Goal: Communication & Community: Answer question/provide support

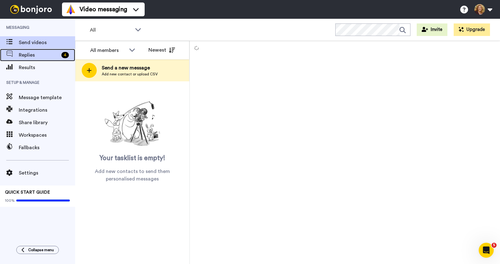
click at [28, 55] on span "Replies" at bounding box center [39, 55] width 40 height 8
click at [30, 56] on span "Replies" at bounding box center [39, 55] width 40 height 8
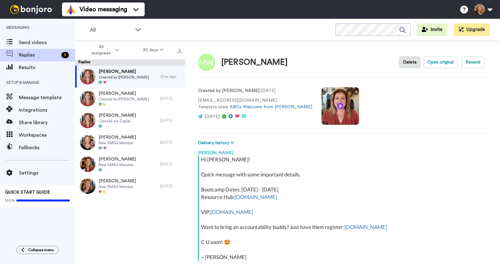
scroll to position [56, 0]
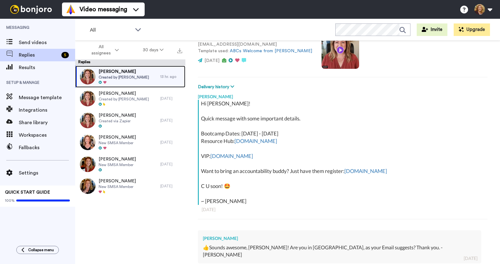
click at [145, 74] on div "[PERSON_NAME] Created by [PERSON_NAME]" at bounding box center [117, 77] width 85 height 22
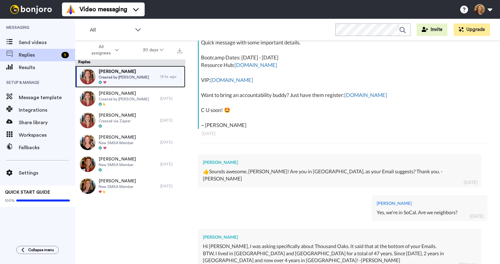
scroll to position [209, 0]
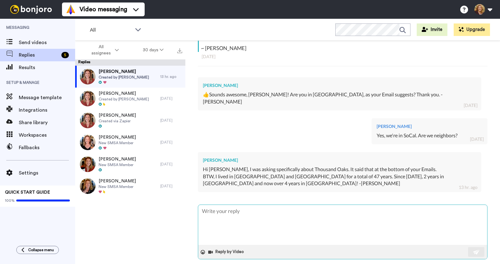
click at [242, 214] on textarea at bounding box center [342, 225] width 289 height 40
type textarea "x"
type textarea "A"
type textarea "x"
type textarea "Ah"
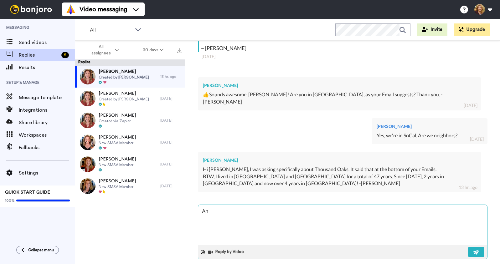
type textarea "x"
type textarea "Ah,"
type textarea "x"
type textarea "Ah,"
type textarea "x"
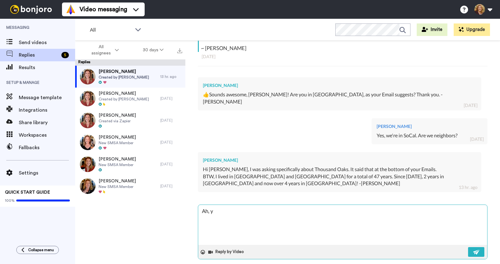
type textarea "Ah, ye"
type textarea "x"
type textarea "Ah, yes"
type textarea "x"
type textarea "Ah, yes!"
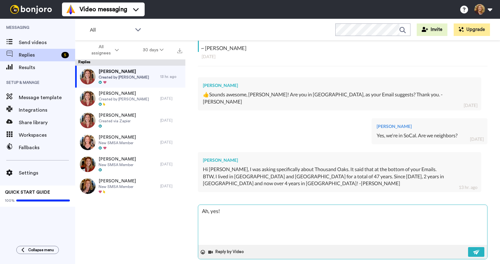
type textarea "x"
type textarea "Ah, yes!!"
type textarea "x"
type textarea "Ah, yes!!"
type textarea "x"
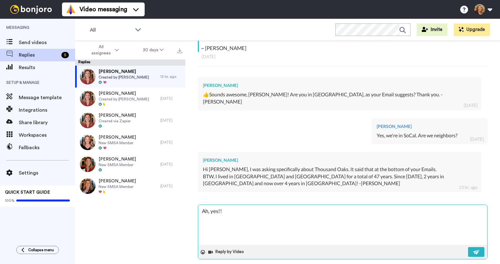
type textarea "Ah, yes!!"
type textarea "x"
type textarea "Ah, yes!! W"
type textarea "x"
type textarea "Ah, yes!! We"
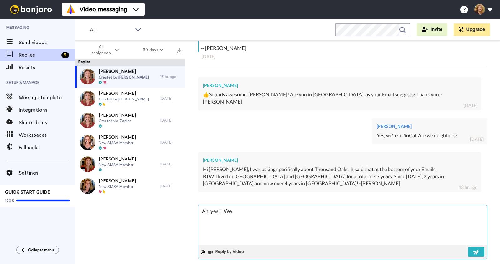
type textarea "x"
type textarea "Ah, yes!! We"
type textarea "x"
type textarea "Ah, yes!! We a"
type textarea "x"
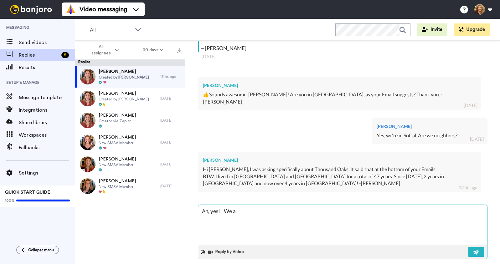
type textarea "Ah, yes!! We ar"
type textarea "x"
type textarea "Ah, yes!! We are"
type textarea "x"
type textarea "Ah, yes!! We are"
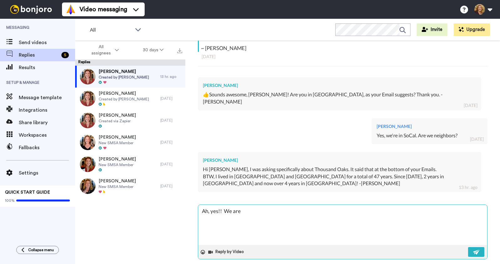
type textarea "x"
type textarea "Ah, yes!! We are c"
type textarea "x"
type textarea "Ah, yes!! We are cu"
type textarea "x"
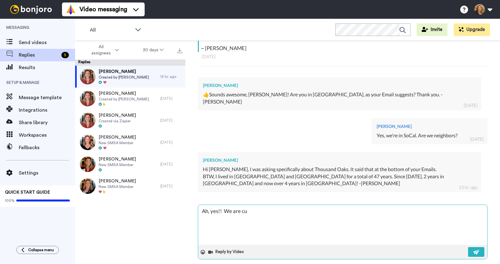
type textarea "Ah, yes!! We are cur"
type textarea "x"
type textarea "Ah, yes!! We are curr"
type textarea "x"
type textarea "Ah, yes!! We are curre"
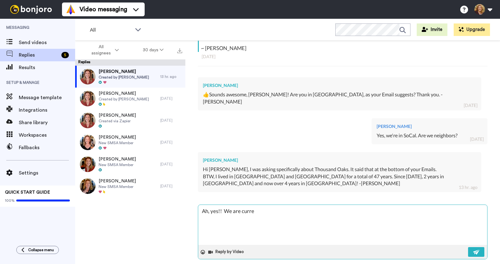
type textarea "x"
type textarea "Ah, yes!! We are curren"
type textarea "x"
type textarea "Ah, yes!! We are current"
type textarea "x"
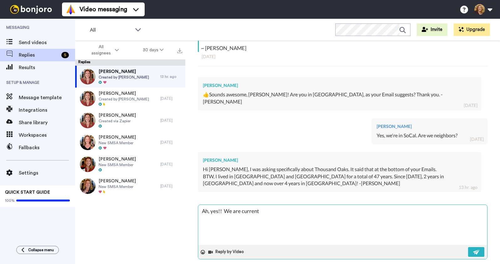
type textarea "Ah, yes!! We are currentl"
type textarea "x"
type textarea "Ah, yes!! We are currently"
type textarea "x"
type textarea "Ah, yes!! We are currently"
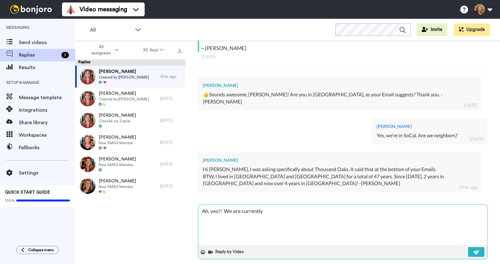
type textarea "x"
type textarea "Ah, yes!! We are currently i"
type textarea "x"
type textarea "Ah, yes!! We are currently in"
type textarea "x"
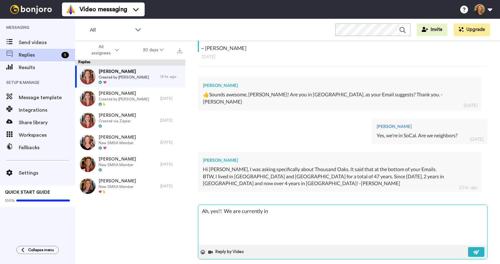
type textarea "Ah, yes!! We are currently in"
type textarea "x"
type textarea "Ah, yes!! We are currently in T"
type textarea "x"
type textarea "Ah, yes!! We are currently in TO"
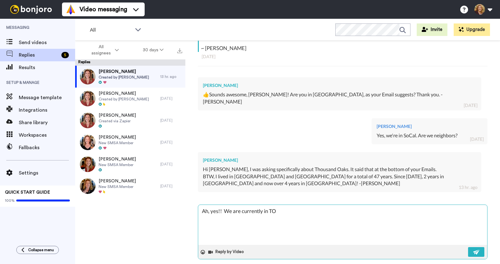
type textarea "x"
type textarea "Ah, yes!! We are currently in TO."
type textarea "x"
type textarea "Ah, yes!! We are currently in TO."
type textarea "x"
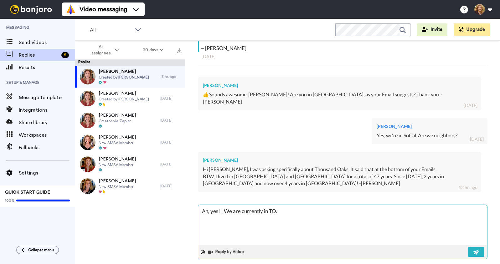
type textarea "Ah, yes!! We are currently in TO."
type textarea "x"
type textarea "Ah, yes!! We are currently in TO. B"
type textarea "x"
type textarea "Ah, yes!! We are currently in TO. Be"
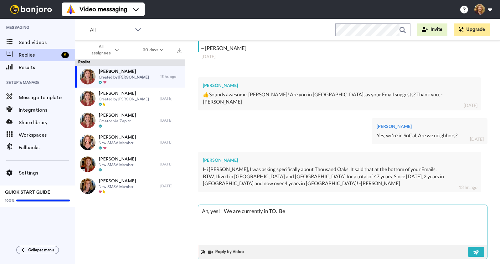
type textarea "x"
type textarea "Ah, yes!! We are currently in TO. Be"
type textarea "x"
type textarea "Ah, yes!! We are currently in TO. Be"
type textarea "x"
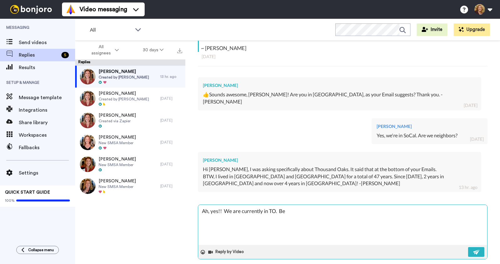
type textarea "Ah, yes!! We are currently in TO. B"
type textarea "x"
type textarea "Ah, yes!! We are currently in TO. Bu"
type textarea "x"
type textarea "Ah, yes!! We are currently in TO. But"
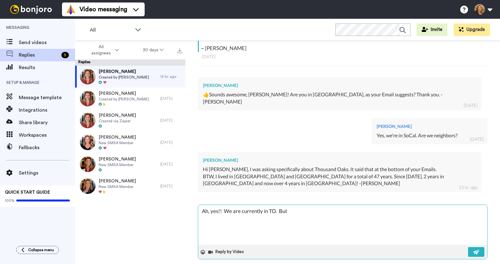
type textarea "x"
type textarea "Ah, yes!! We are currently in TO. But"
type textarea "x"
type textarea "Ah, yes!! We are currently in TO. But w"
type textarea "x"
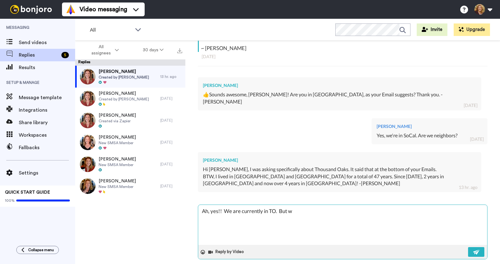
type textarea "Ah, yes!! We are currently in TO. But we"
type textarea "x"
type textarea "Ah, yes!! We are currently in TO. But we'"
type textarea "x"
type textarea "Ah, yes!! We are currently in TO. But we'v"
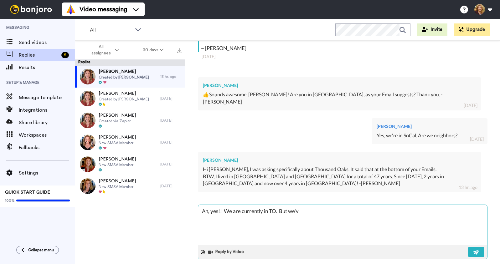
type textarea "x"
type textarea "Ah, yes!! We are currently in TO. But we've"
type textarea "x"
type textarea "Ah, yes!! We are currently in TO. But we've"
type textarea "x"
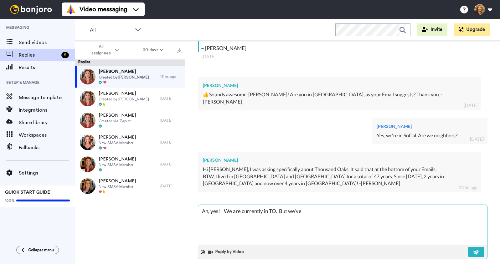
type textarea "Ah, yes!! We are currently in TO. But we've b"
type textarea "x"
type textarea "Ah, yes!! We are currently in TO. But we've be"
type textarea "x"
type textarea "Ah, yes!! We are currently in TO. But we've been"
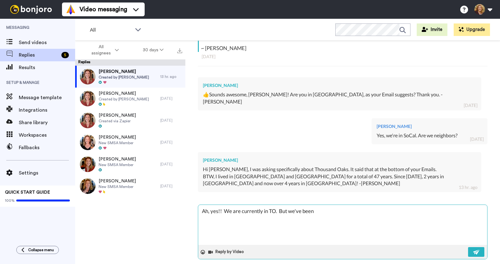
type textarea "x"
type textarea "Ah, yes!! We are currently in TO. But we've been"
type textarea "x"
type textarea "Ah, yes!! We are currently in TO. But we've been i"
type textarea "x"
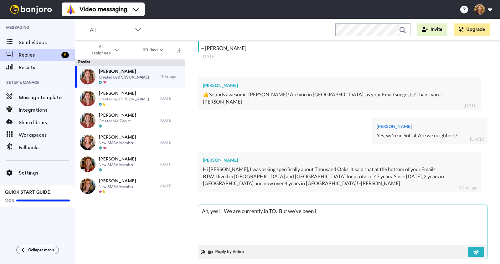
type textarea "Ah, yes!! We are currently in TO. But we've been in"
type textarea "x"
type textarea "Ah, yes!! We are currently in TO. But we've been in"
type textarea "x"
type textarea "Ah, yes!! We are currently in TO. But we've been in S"
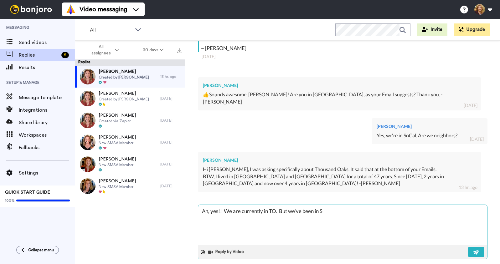
type textarea "x"
type textarea "Ah, yes!! We are currently in TO. But we've been in Soc"
type textarea "x"
type textarea "Ah, yes!! We are currently in TO. But we've been in So"
type textarea "x"
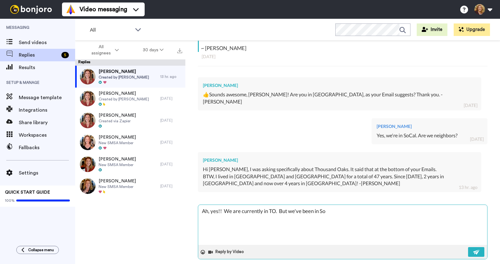
type textarea "Ah, yes!! We are currently in TO. But we've been in S"
type textarea "x"
type textarea "Ah, yes!! We are currently in TO. But we've been in"
type textarea "x"
type textarea "Ah, yes!! We are currently in TO. But we've been in S"
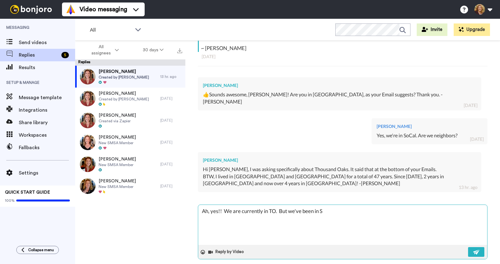
type textarea "x"
type textarea "Ah, yes!! We are currently in TO. But we've been in So"
type textarea "x"
type textarea "Ah, yes!! We are currently in TO. But we've been in So"
type textarea "x"
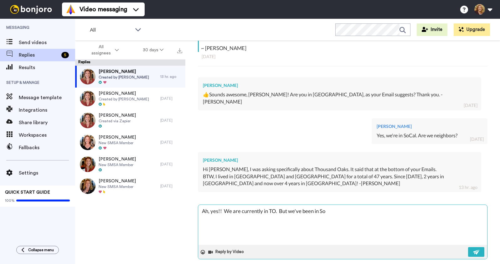
type textarea "Ah, yes!! We are currently in TO. But we've been in So C"
type textarea "x"
type textarea "Ah, yes!! We are currently in TO. But we've been in So CA"
type textarea "x"
type textarea "Ah, yes!! We are currently in TO. But we've been in So CAl"
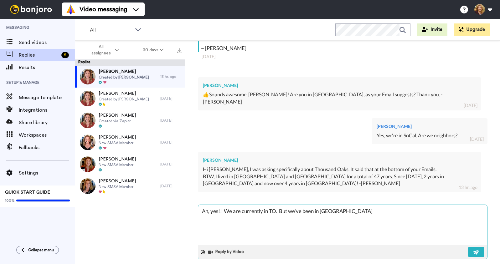
type textarea "x"
type textarea "Ah, yes!! We are currently in TO. But we've been in So CAl"
type textarea "x"
type textarea "Ah, yes!! We are currently in TO. But we've been in So CAl f"
type textarea "x"
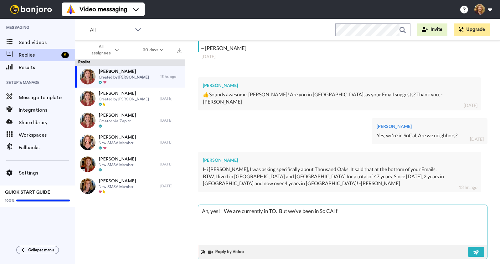
type textarea "Ah, yes!! We are currently in TO. But we've been in So CAl"
type textarea "x"
type textarea "Ah, yes!! We are currently in TO. But we've been in So CAl"
type textarea "x"
type textarea "Ah, yes!! We are currently in TO. But we've been in So CA"
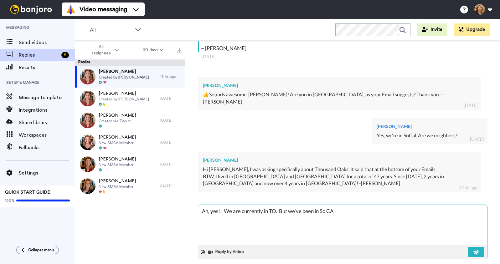
type textarea "x"
type textarea "Ah, yes!! We are currently in TO. But we've been in So C"
type textarea "x"
type textarea "Ah, yes!! We are currently in TO. But we've been in So Ca"
type textarea "x"
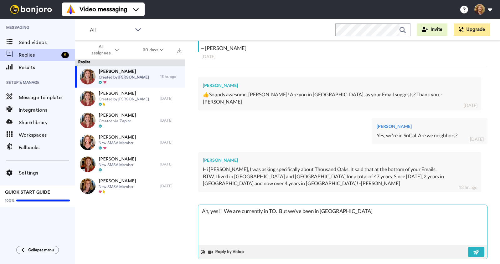
type textarea "Ah, yes!! We are currently in TO. But we've been in So Cal"
type textarea "x"
type textarea "Ah, yes!! We are currently in TO. But we've been in So Cal"
type textarea "x"
type textarea "Ah, yes!! We are currently in TO. But we've been in So Cal f"
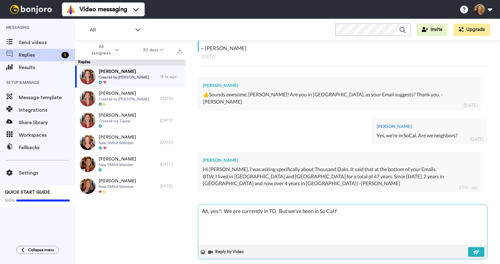
type textarea "x"
type textarea "Ah, yes!! We are currently in TO. But we've been in So Cal fo"
type textarea "x"
type textarea "Ah, yes!! We are currently in TO. But we've been in So Cal for"
type textarea "x"
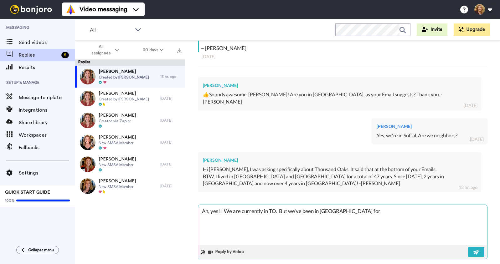
type textarea "Ah, yes!! We are currently in TO. But we've been in So Cal for 2"
type textarea "x"
type textarea "Ah, yes!! We are currently in TO. But we've been in So Cal for 27"
type textarea "x"
type textarea "Ah, yes!! We are currently in TO. But we've been in So Cal for 27"
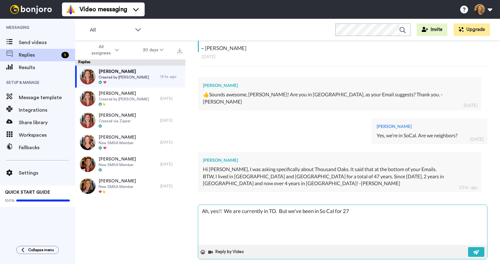
type textarea "x"
type textarea "Ah, yes!! We are currently in TO. But we've been in So Cal for 27 ye"
type textarea "x"
type textarea "Ah, yes!! We are currently in TO. But we've been in So Cal for 27 yea"
type textarea "x"
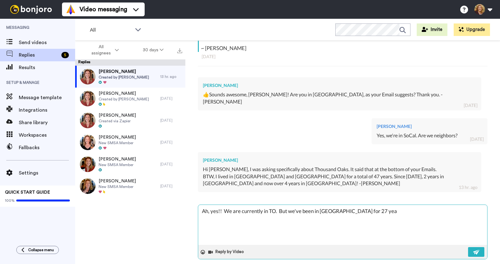
type textarea "Ah, yes!! We are currently in TO. But we've been in So Cal for 27 year"
type textarea "x"
type textarea "Ah, yes!! We are currently in TO. But we've been in So Cal for 27 years"
type textarea "x"
type textarea "Ah, yes!! We are currently in TO. But we've been in So Cal for 27 years!"
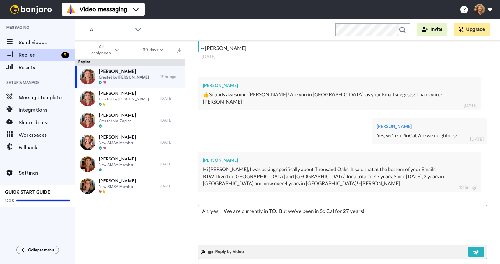
type textarea "x"
type textarea "Ah, yes!! We are currently in TO. But we've been in So Cal for 27 years!!"
type textarea "x"
type textarea "Ah, yes!! We are currently in TO. But we've been in So Cal for 27 years!!"
type textarea "x"
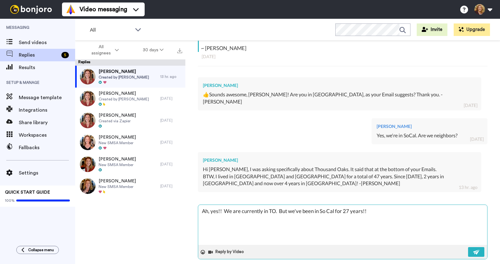
type textarea "Ah, yes!! We are currently in TO. But we've been in So Cal for 27 years!!"
type textarea "x"
type textarea "Ah, yes!! We are currently in TO. But we've been in So Cal for 27 years!! H"
type textarea "x"
type textarea "Ah, yes!! We are currently in TO. But we've been in So Cal for 27 years!! Ho"
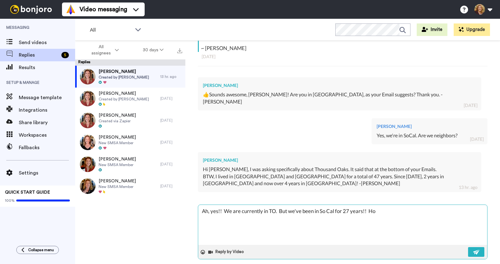
type textarea "x"
type textarea "Ah, yes!! We are currently in TO. But we've been in So Cal for 27 years!! How"
type textarea "x"
type textarea "Ah, yes!! We are currently in TO. But we've been in So Cal for 27 years!! How'"
type textarea "x"
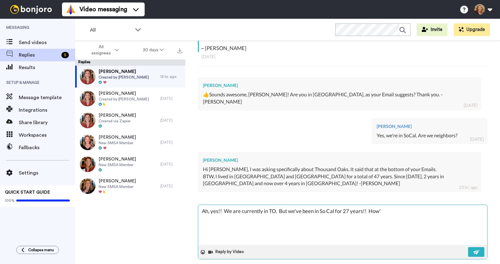
type textarea "Ah, yes!! We are currently in TO. But we've been in So Cal for 27 years!! How's"
type textarea "x"
type textarea "Ah, yes!! We are currently in TO. But we've been in So Cal for 27 years!! How's"
type textarea "x"
type textarea "Ah, yes!! We are currently in TO. But we've been in So Cal for 27 years!! How's…"
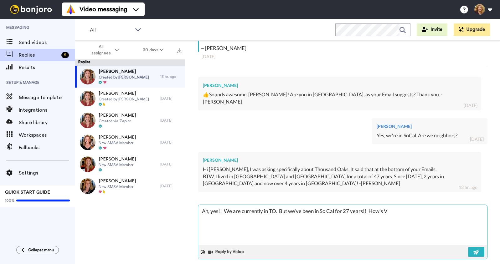
type textarea "x"
type textarea "Ah, yes!! We are currently in TO. But we've been in So Cal for 27 years!! How's…"
type textarea "x"
type textarea "Ah, yes!! We are currently in TO. But we've been in So Cal for 27 years!! How's…"
type textarea "x"
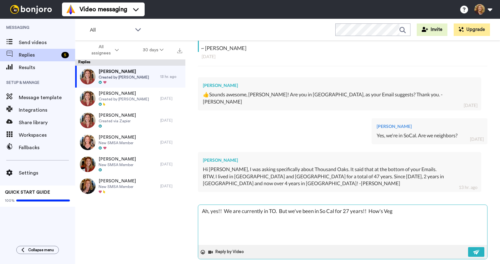
type textarea "Ah, yes!! We are currently in TO. But we've been in So Cal for 27 years!! How's…"
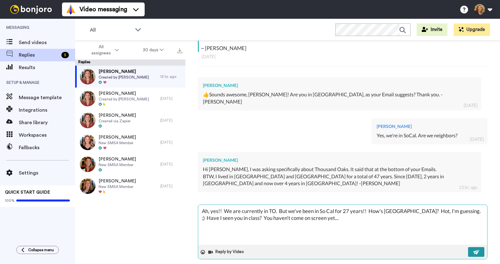
click at [473, 250] on img at bounding box center [476, 252] width 7 height 5
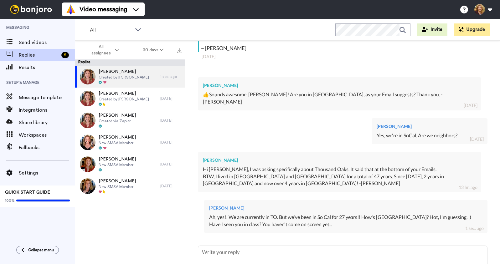
scroll to position [250, 0]
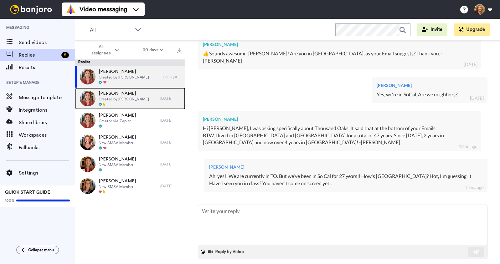
click at [128, 98] on span "Created by Bridget Brady" at bounding box center [124, 99] width 50 height 5
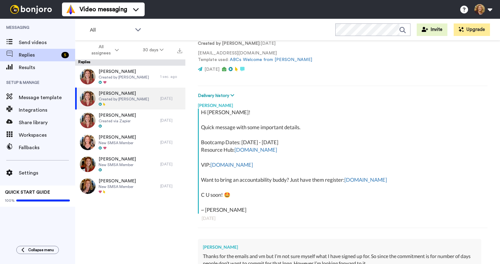
scroll to position [3, 0]
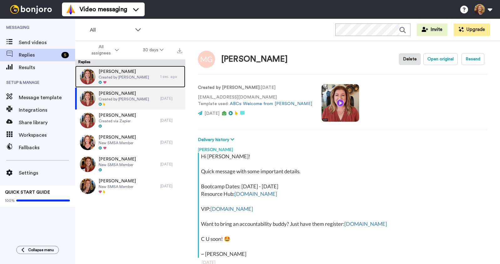
click at [130, 70] on span "Marv Wells" at bounding box center [124, 72] width 50 height 6
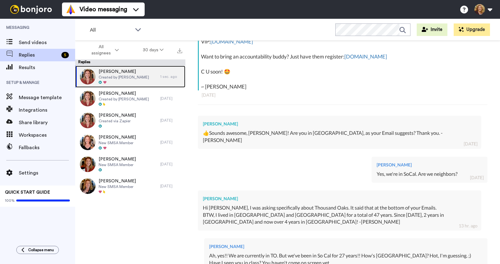
scroll to position [250, 0]
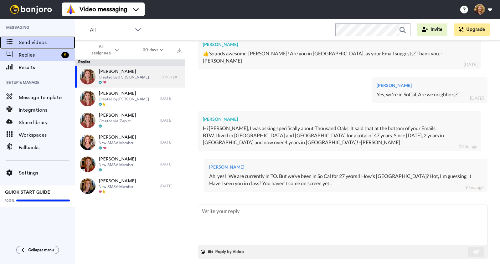
click at [39, 41] on span "Send videos" at bounding box center [47, 43] width 56 height 8
